Goal: Transaction & Acquisition: Purchase product/service

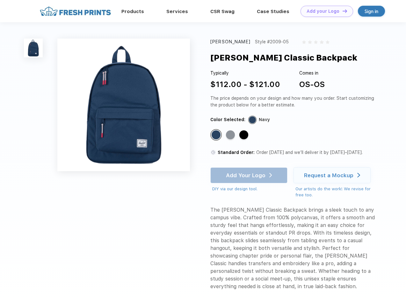
click at [324, 11] on link "Add your Logo Design Tool" at bounding box center [326, 11] width 53 height 11
click at [0, 0] on div "Design Tool" at bounding box center [0, 0] width 0 height 0
click at [342, 11] on link "Add your Logo Design Tool" at bounding box center [326, 11] width 53 height 11
click at [33, 48] on img at bounding box center [33, 48] width 19 height 19
click at [217, 135] on div "Standard Color" at bounding box center [216, 134] width 9 height 9
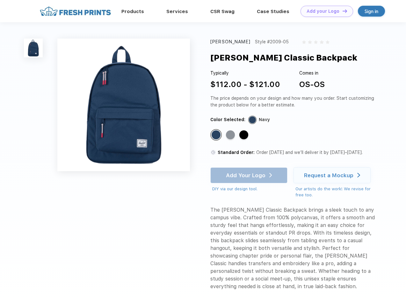
click at [231, 135] on div "Standard Color" at bounding box center [230, 134] width 9 height 9
click at [244, 135] on div "Standard Color" at bounding box center [243, 134] width 9 height 9
click at [250, 175] on div "Add Your Logo DIY via our design tool. Ah shoot! This product isn't up in our d…" at bounding box center [248, 179] width 77 height 25
click at [333, 175] on div "Request a Mockup" at bounding box center [328, 175] width 49 height 6
